Goal: Task Accomplishment & Management: Use online tool/utility

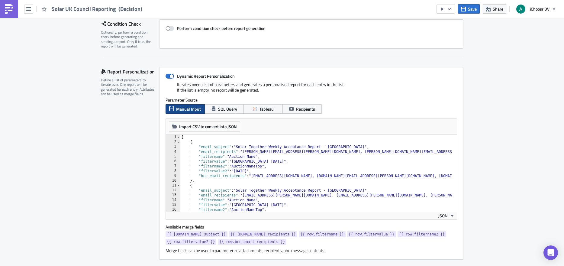
scroll to position [117, 0]
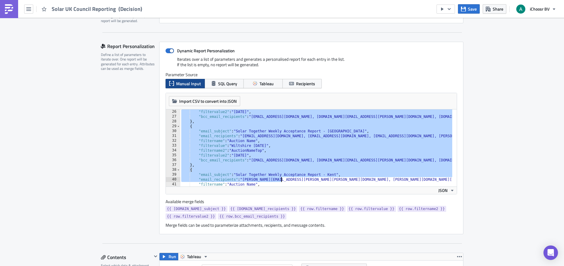
scroll to position [126, 0]
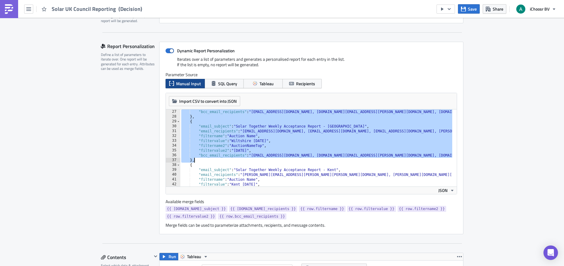
drag, startPoint x: 186, startPoint y: 115, endPoint x: 331, endPoint y: 161, distance: 153.2
type textarea ""bcc_email_recipients": "[EMAIL_ADDRESS][DOMAIN_NAME], [DOMAIN_NAME][EMAIL_ADDR…"
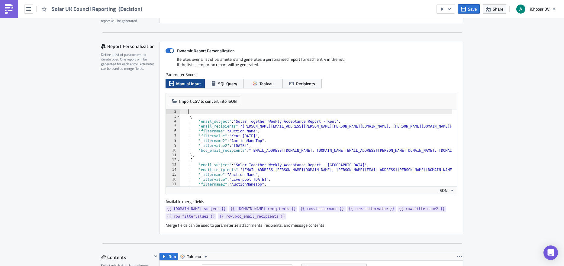
scroll to position [5, 0]
click at [468, 13] on button "Save" at bounding box center [469, 8] width 22 height 9
click at [465, 11] on icon "button" at bounding box center [463, 9] width 5 height 5
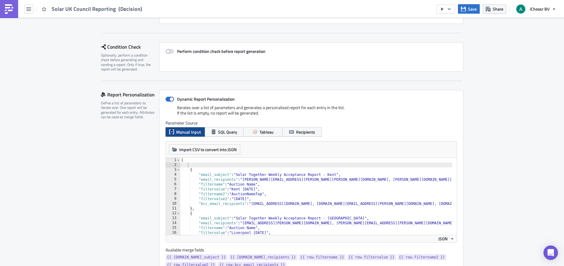
scroll to position [83, 0]
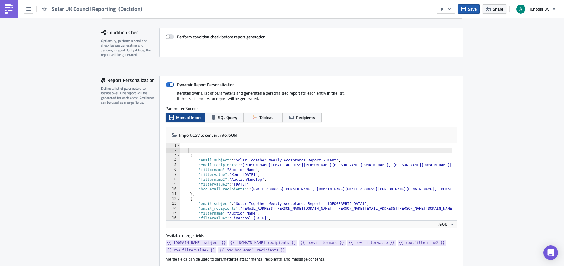
click at [470, 11] on span "Save" at bounding box center [472, 9] width 9 height 6
